Goal: Transaction & Acquisition: Purchase product/service

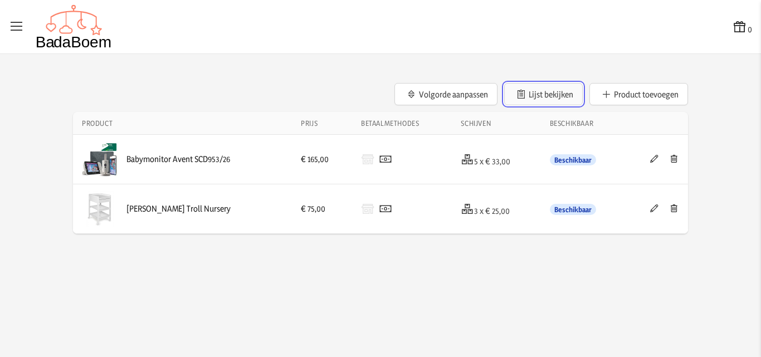
click at [532, 94] on button "Lijst bekijken" at bounding box center [543, 94] width 79 height 22
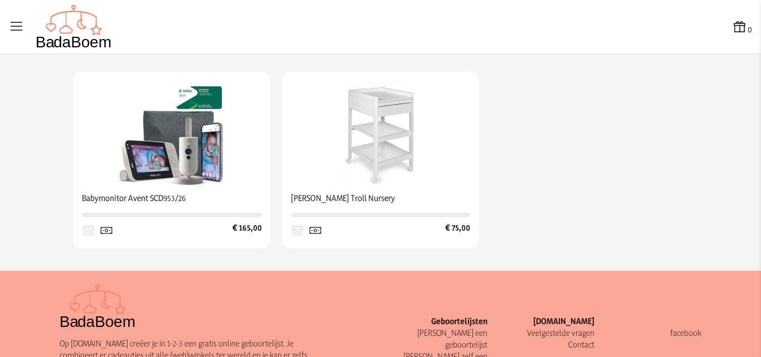
scroll to position [223, 0]
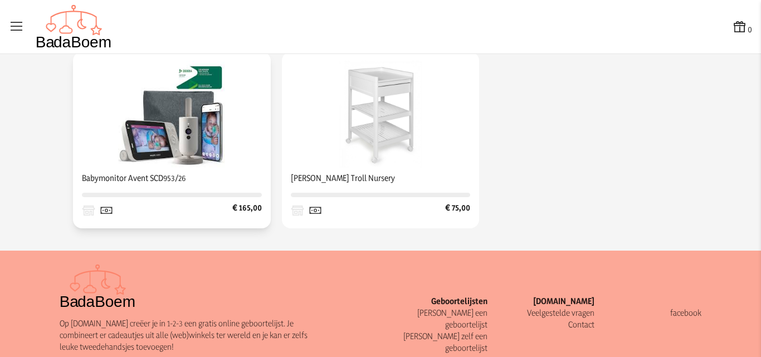
click at [123, 120] on img at bounding box center [171, 114] width 107 height 107
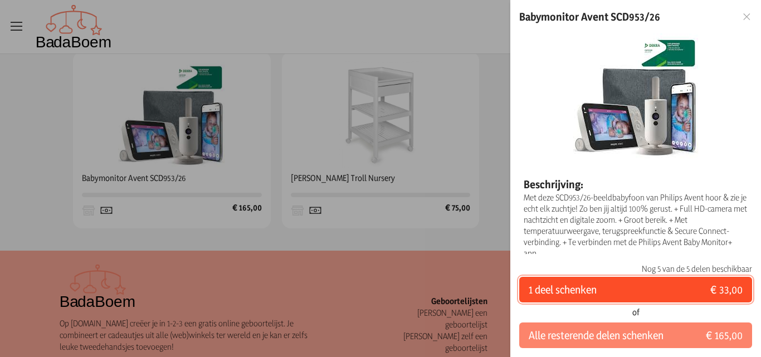
click at [682, 290] on button "1 deel schenken € 33,00" at bounding box center [635, 290] width 233 height 26
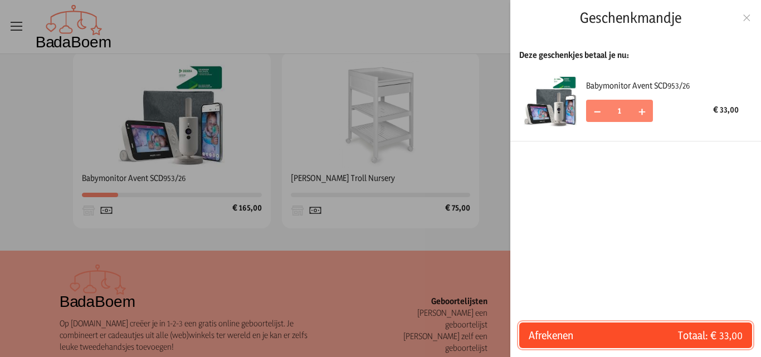
click at [663, 339] on span "Totaal: € 33,00" at bounding box center [689, 336] width 107 height 16
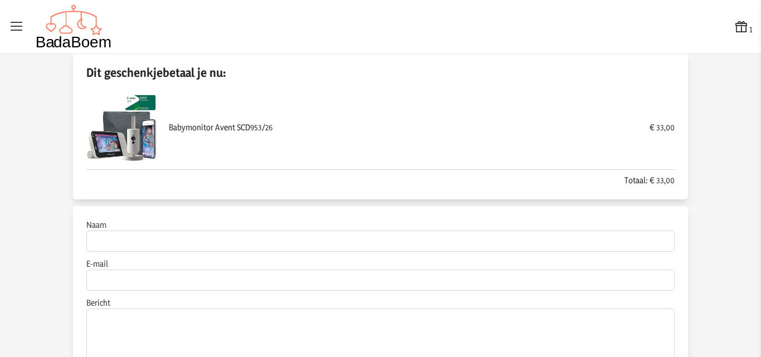
scroll to position [56, 0]
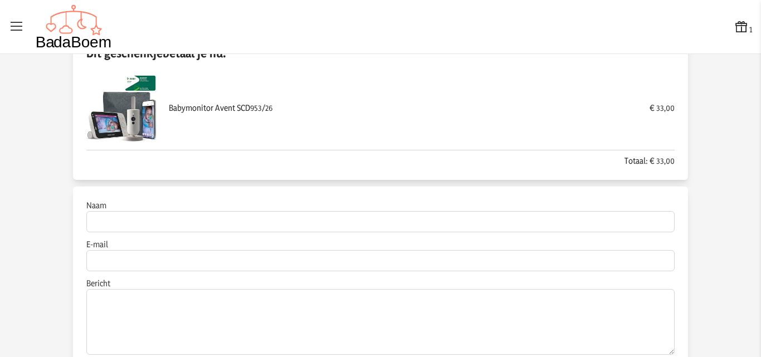
click at [107, 232] on form "Naam Je naam is verplicht E-mail Dit e-mailadres ziet er niet correct uit. Beri…" at bounding box center [380, 277] width 588 height 155
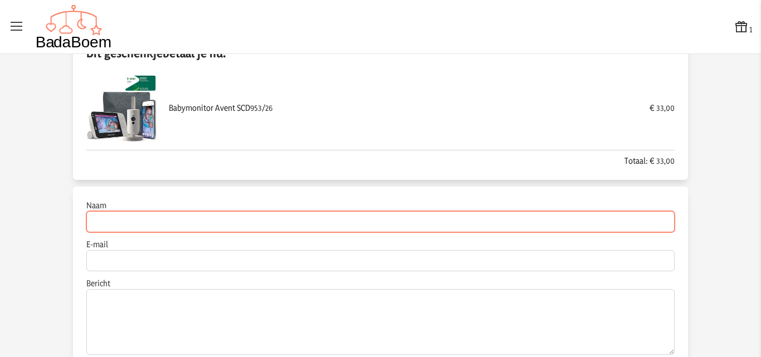
click at [104, 224] on input "Naam" at bounding box center [380, 221] width 588 height 21
type input "a"
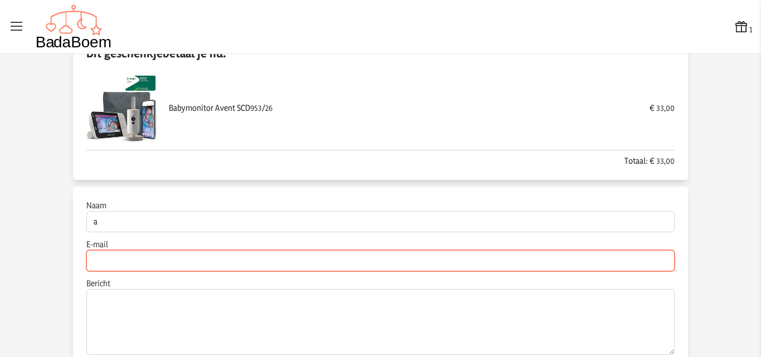
click at [107, 267] on input "E-mail" at bounding box center [380, 260] width 588 height 21
type input "z"
type input "[EMAIL_ADDRESS][DOMAIN_NAME]"
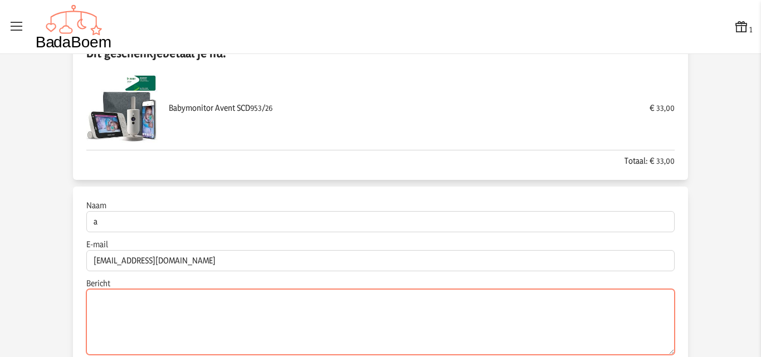
click at [182, 320] on textarea "Bericht" at bounding box center [380, 322] width 588 height 66
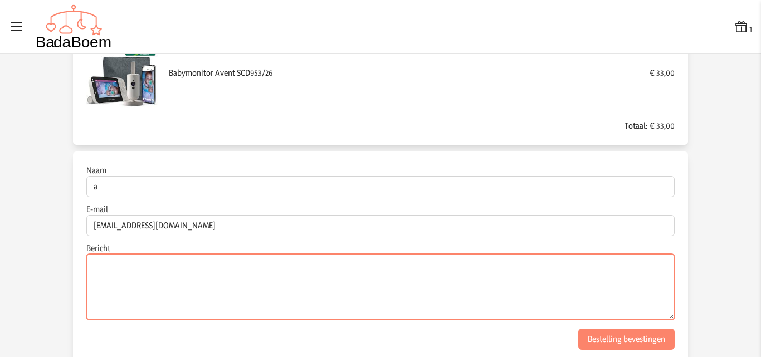
scroll to position [110, 0]
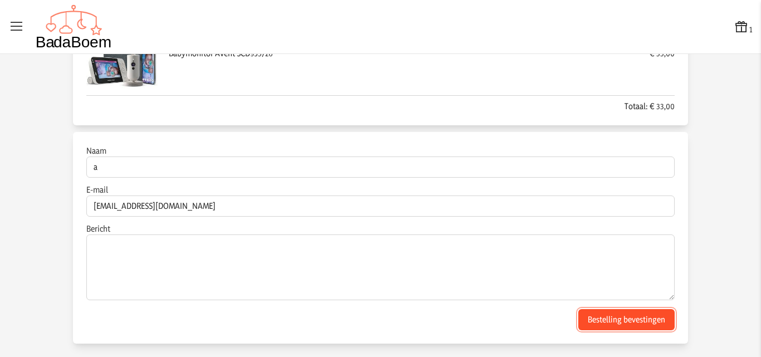
click at [644, 323] on button "Bestelling bevestingen" at bounding box center [626, 319] width 96 height 21
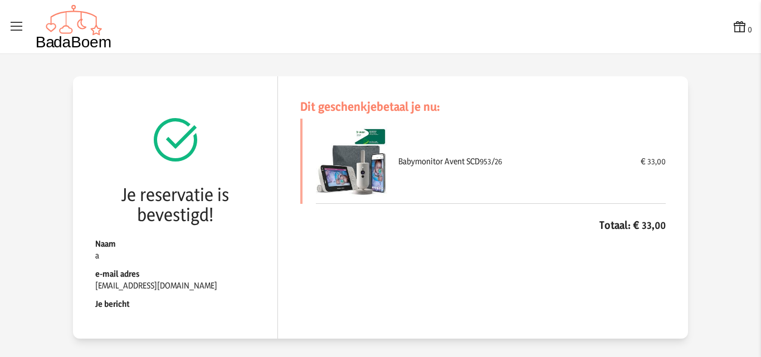
scroll to position [4, 0]
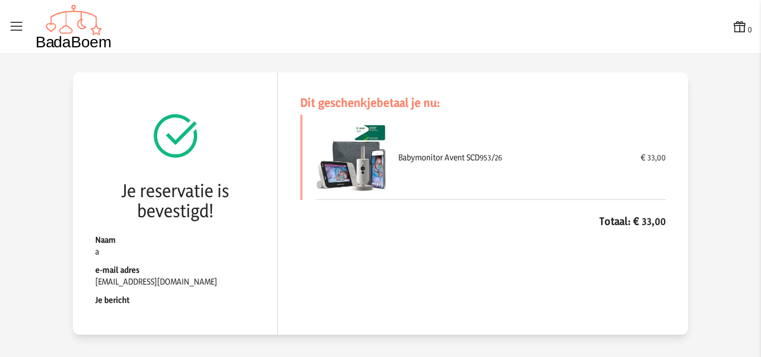
click at [11, 23] on icon at bounding box center [17, 27] width 16 height 16
click at [1, 1] on input "checkbox" at bounding box center [0, 0] width 1 height 1
checkbox input "false"
